Goal: Transaction & Acquisition: Purchase product/service

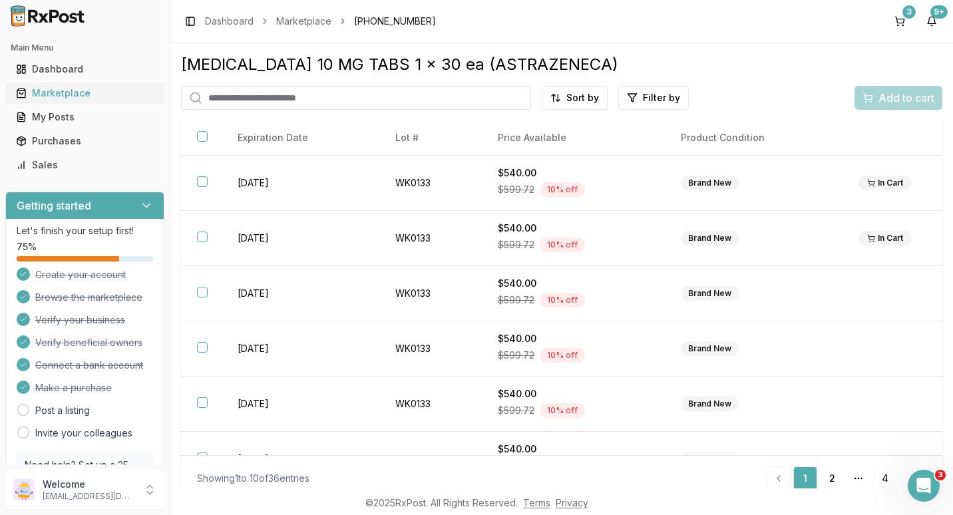
click at [69, 93] on div "Marketplace" at bounding box center [85, 92] width 138 height 13
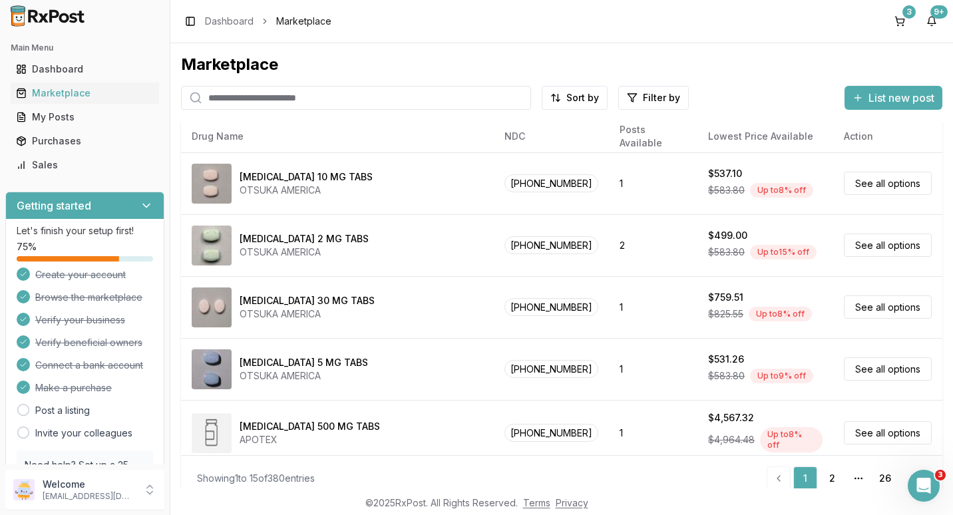
click at [292, 97] on input "search" at bounding box center [356, 98] width 350 height 24
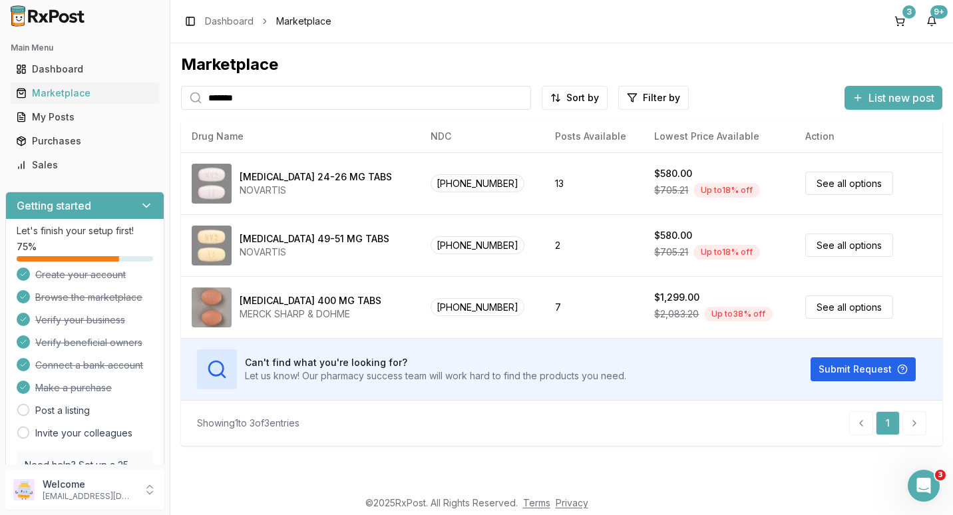
type input "*******"
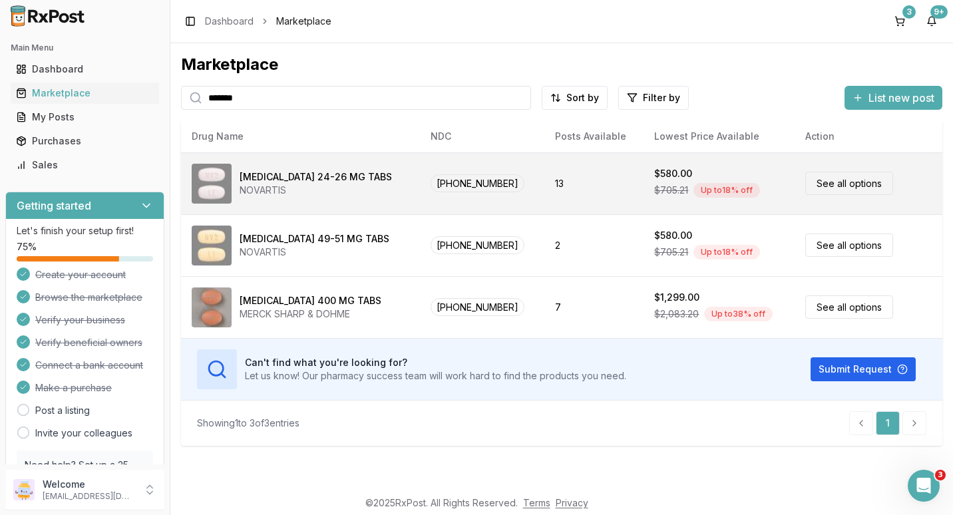
click at [831, 176] on link "See all options" at bounding box center [849, 183] width 88 height 23
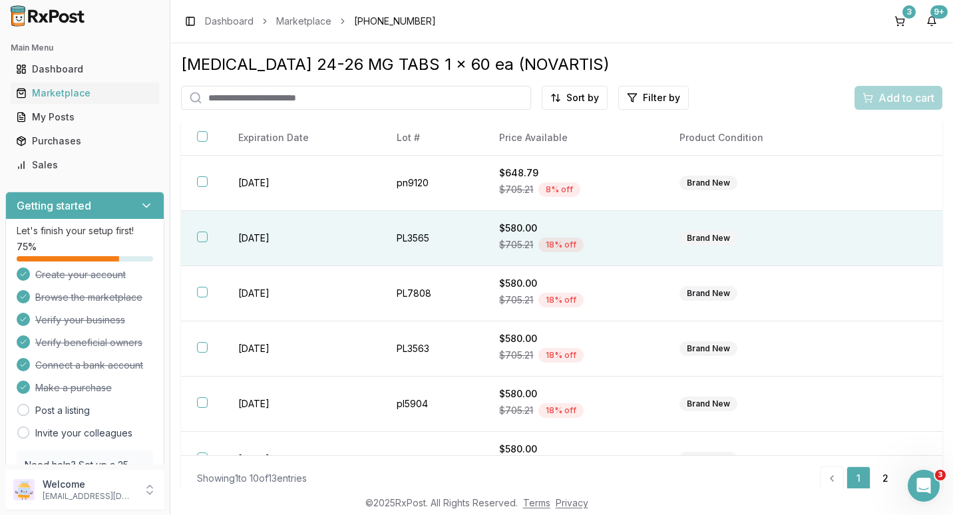
click at [201, 237] on button "button" at bounding box center [202, 237] width 11 height 11
click at [888, 90] on span "Add to cart" at bounding box center [906, 98] width 56 height 16
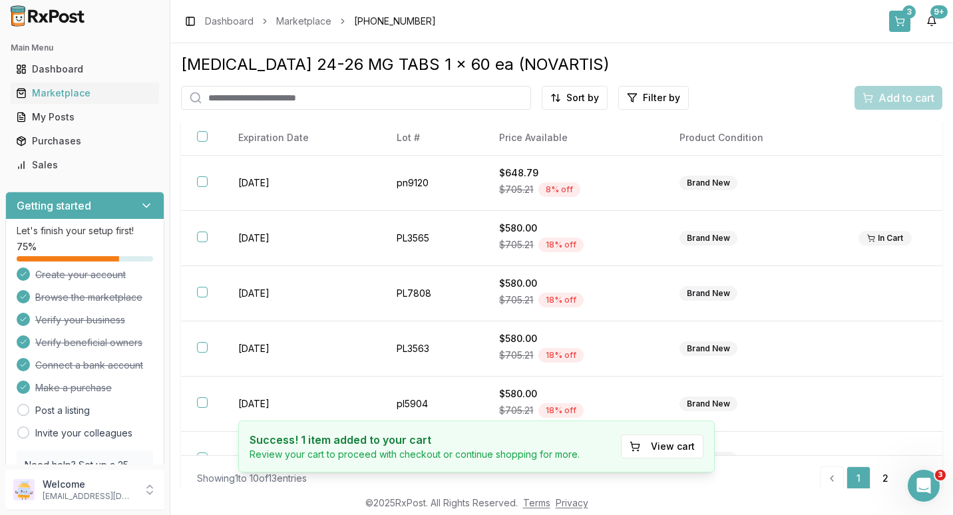
click at [907, 11] on div "3" at bounding box center [908, 11] width 13 height 13
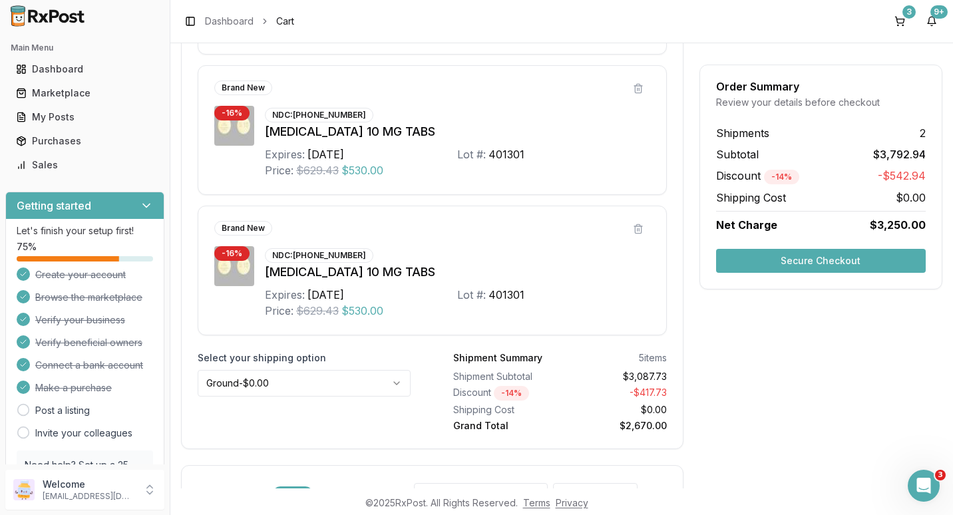
scroll to position [732, 0]
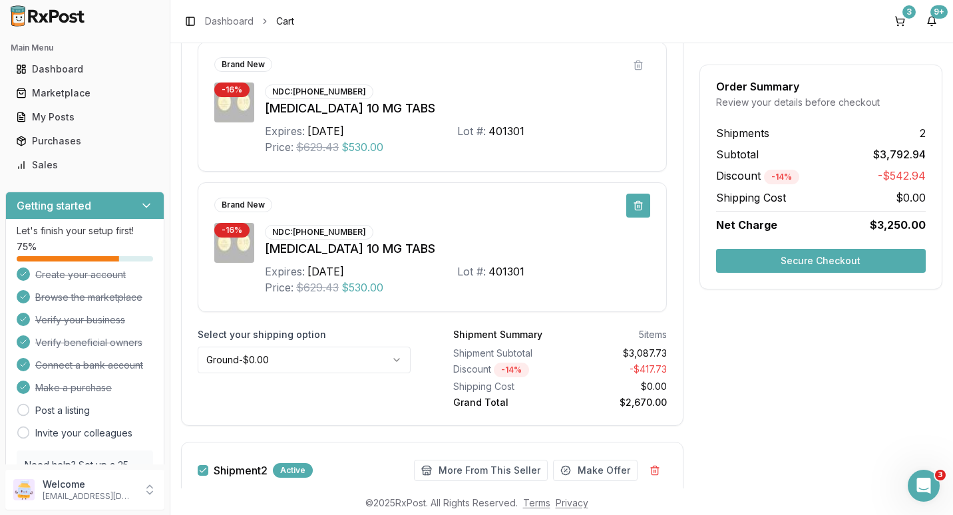
click at [633, 205] on button at bounding box center [638, 206] width 24 height 24
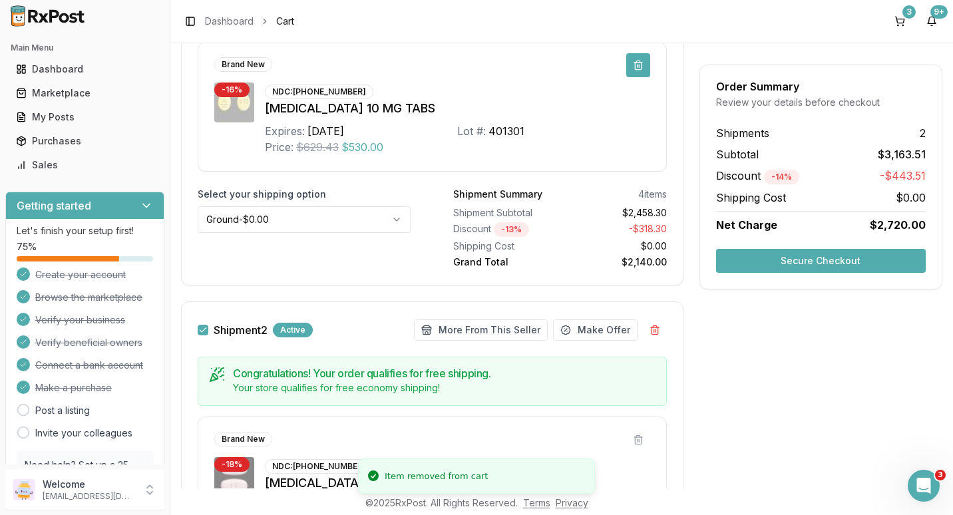
click at [632, 68] on button at bounding box center [638, 65] width 24 height 24
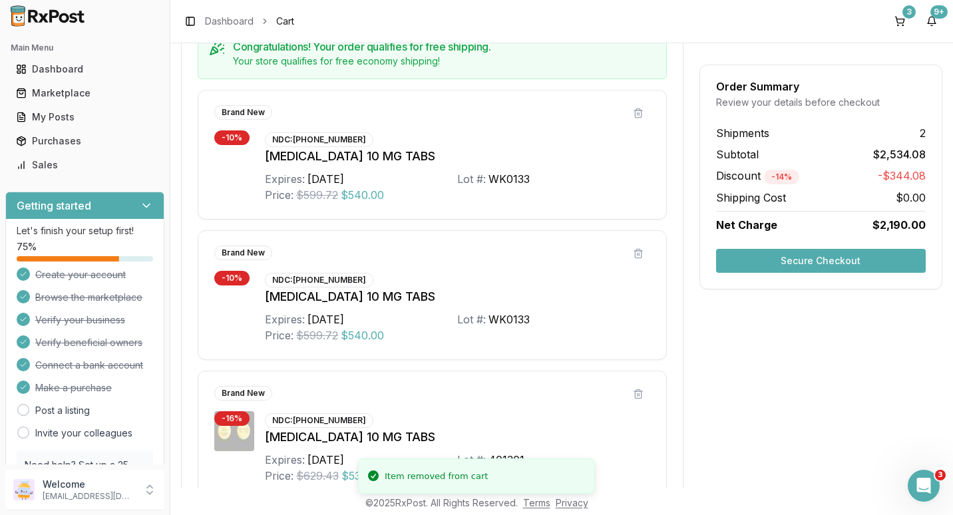
scroll to position [399, 0]
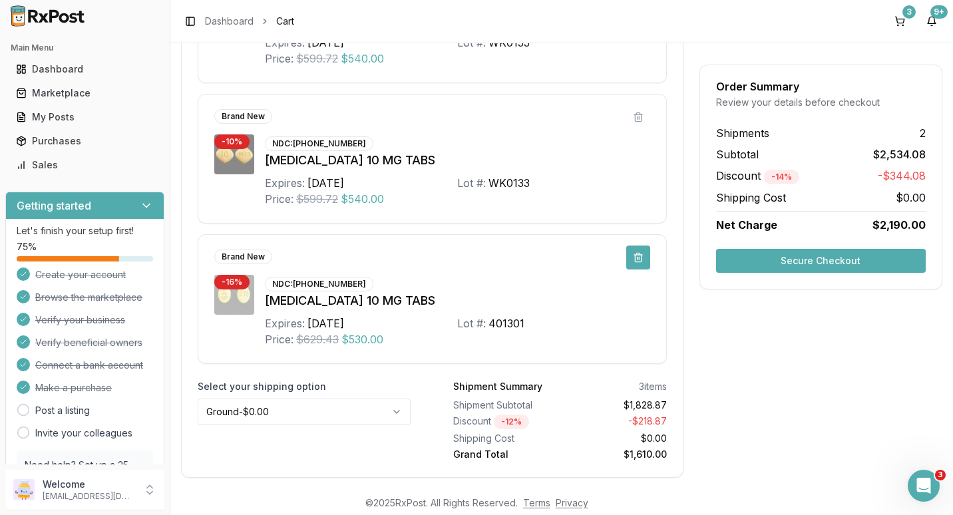
click at [633, 257] on button at bounding box center [638, 257] width 24 height 24
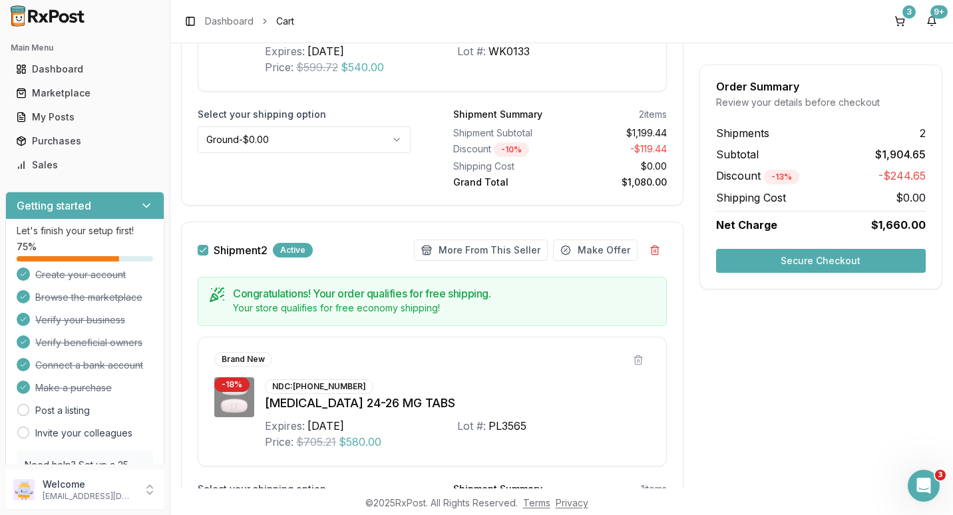
scroll to position [327, 0]
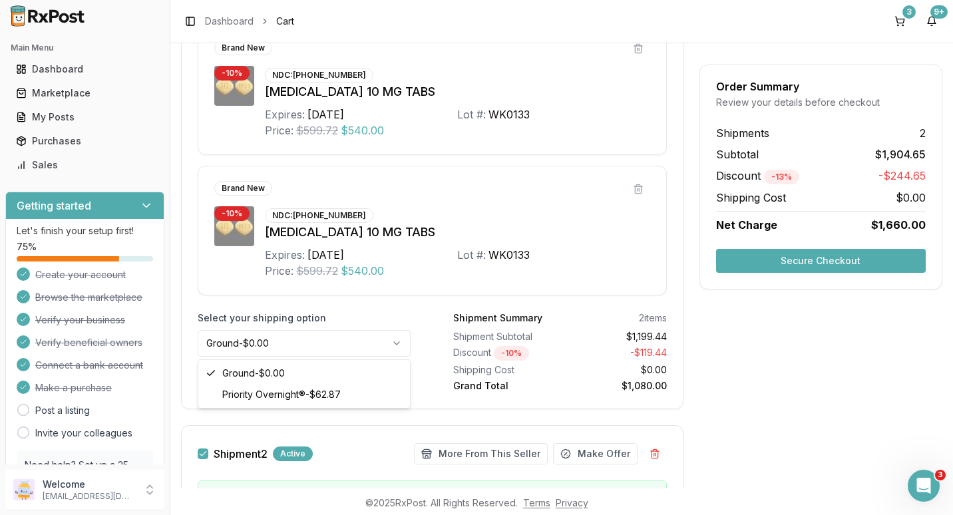
click at [394, 341] on html "Main Menu Dashboard Marketplace My Posts Purchases Sales Getting started Let's …" at bounding box center [476, 257] width 953 height 515
click at [393, 343] on html "Main Menu Dashboard Marketplace My Posts Purchases Sales Getting started Let's …" at bounding box center [476, 257] width 953 height 515
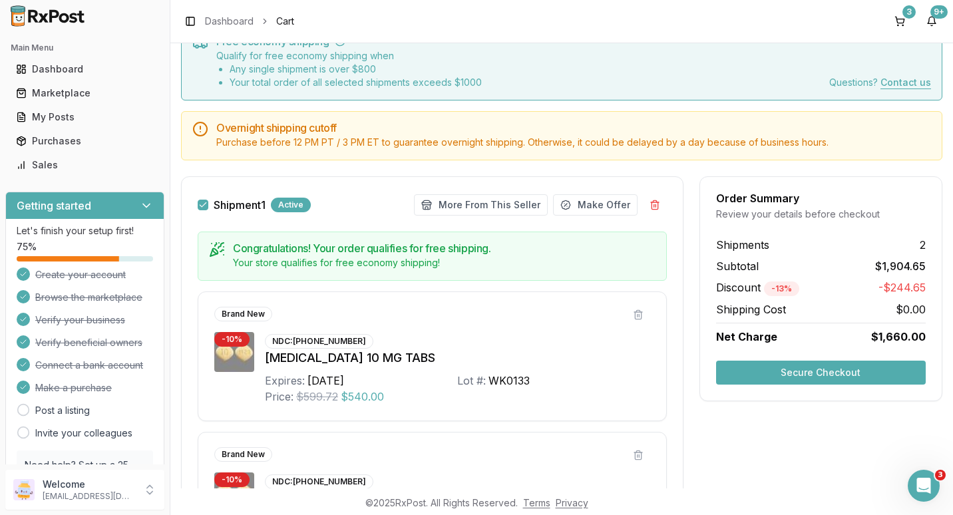
scroll to position [0, 0]
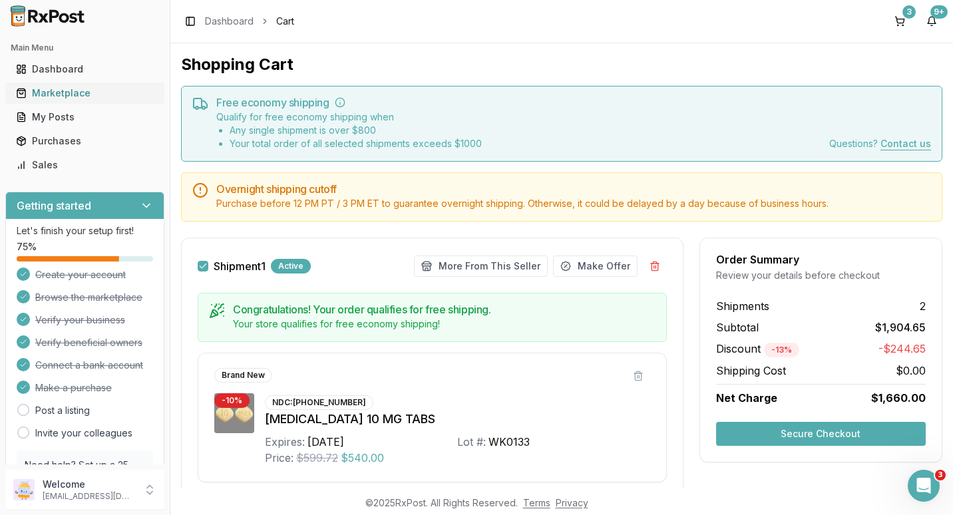
click at [55, 96] on div "Marketplace" at bounding box center [85, 92] width 138 height 13
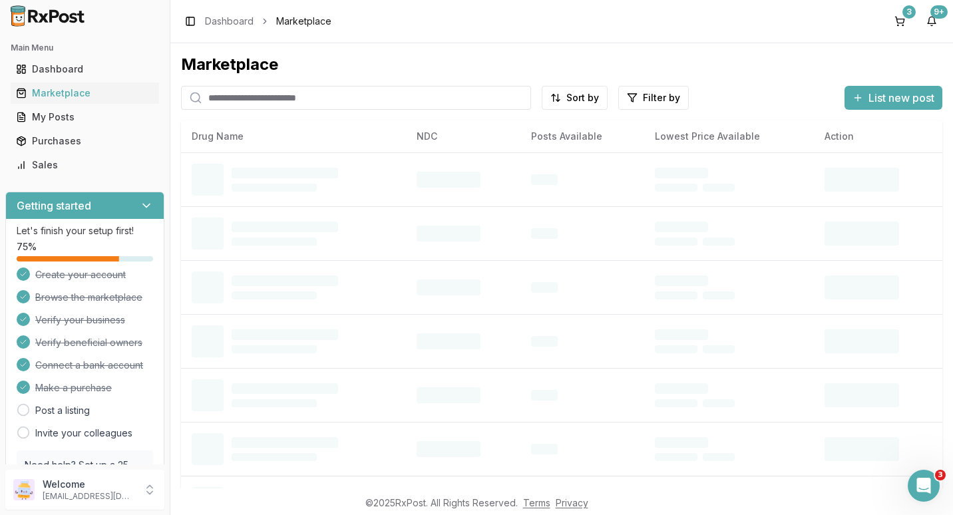
click at [259, 96] on input "search" at bounding box center [356, 98] width 350 height 24
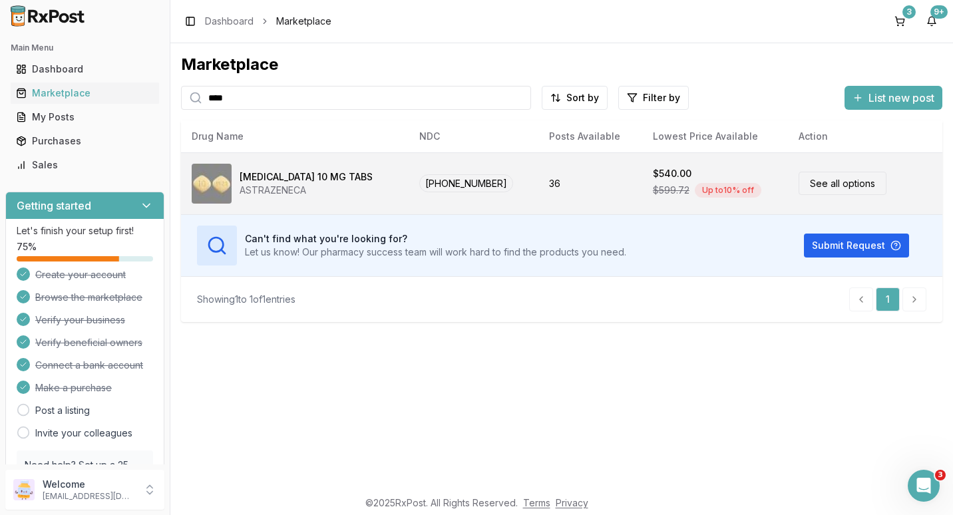
type input "****"
click at [818, 176] on link "See all options" at bounding box center [842, 183] width 88 height 23
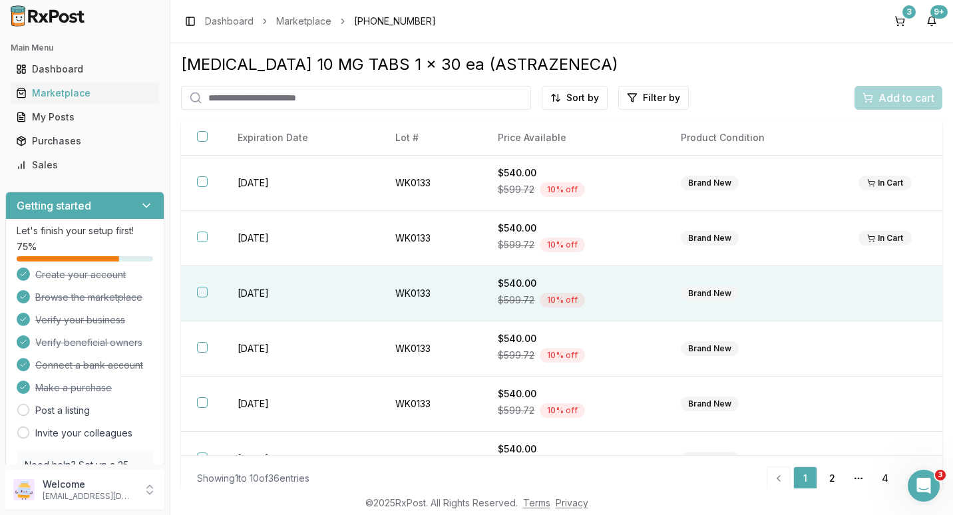
click at [202, 290] on button "button" at bounding box center [202, 292] width 11 height 11
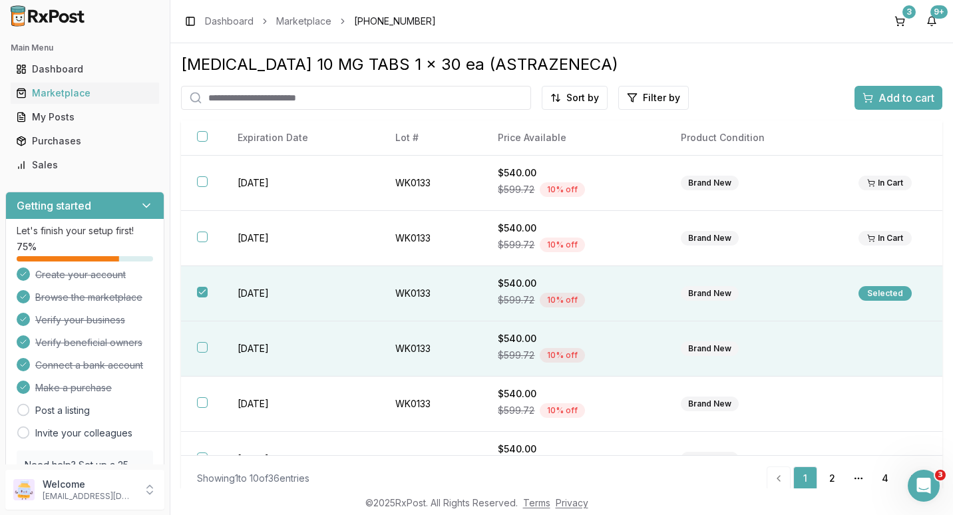
click at [205, 347] on button "button" at bounding box center [202, 347] width 11 height 11
click at [889, 94] on span "Add to cart" at bounding box center [906, 98] width 56 height 16
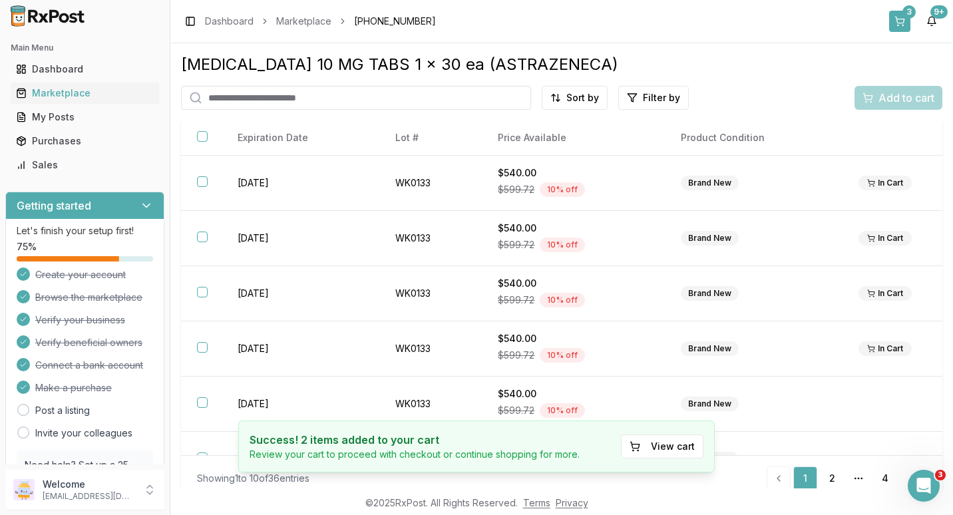
click at [907, 12] on div "3" at bounding box center [908, 11] width 13 height 13
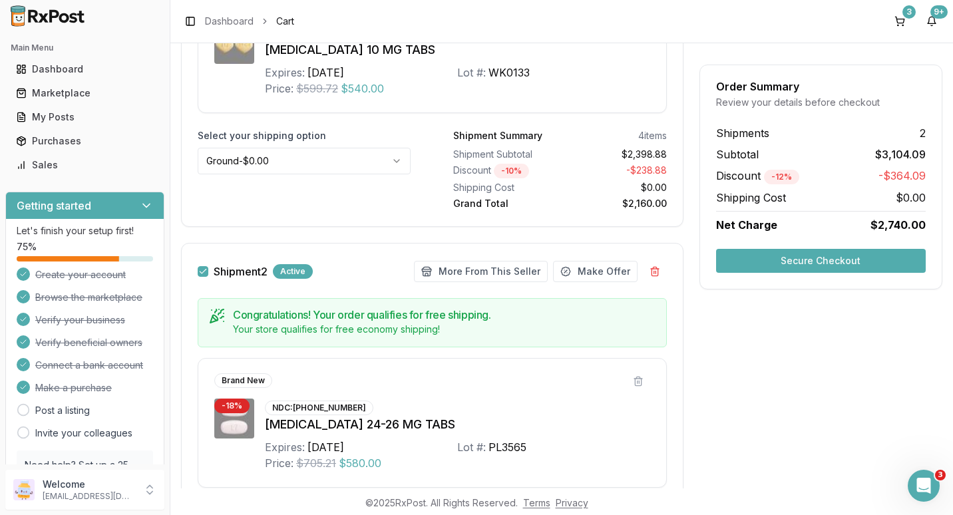
scroll to position [865, 0]
